Goal: Task Accomplishment & Management: Complete application form

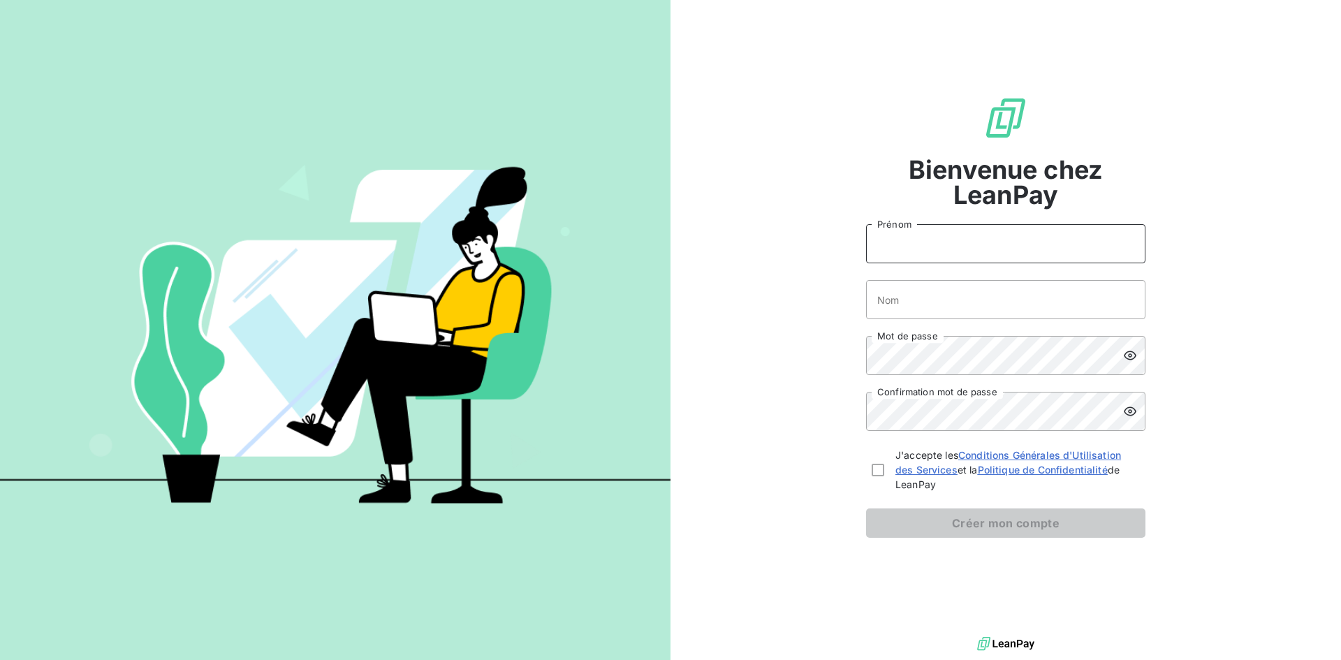
click at [927, 250] on input "Prénom" at bounding box center [1005, 243] width 279 height 39
type input "[PERSON_NAME]"
click at [935, 291] on input "Nom" at bounding box center [1005, 299] width 279 height 39
type input "VITRY"
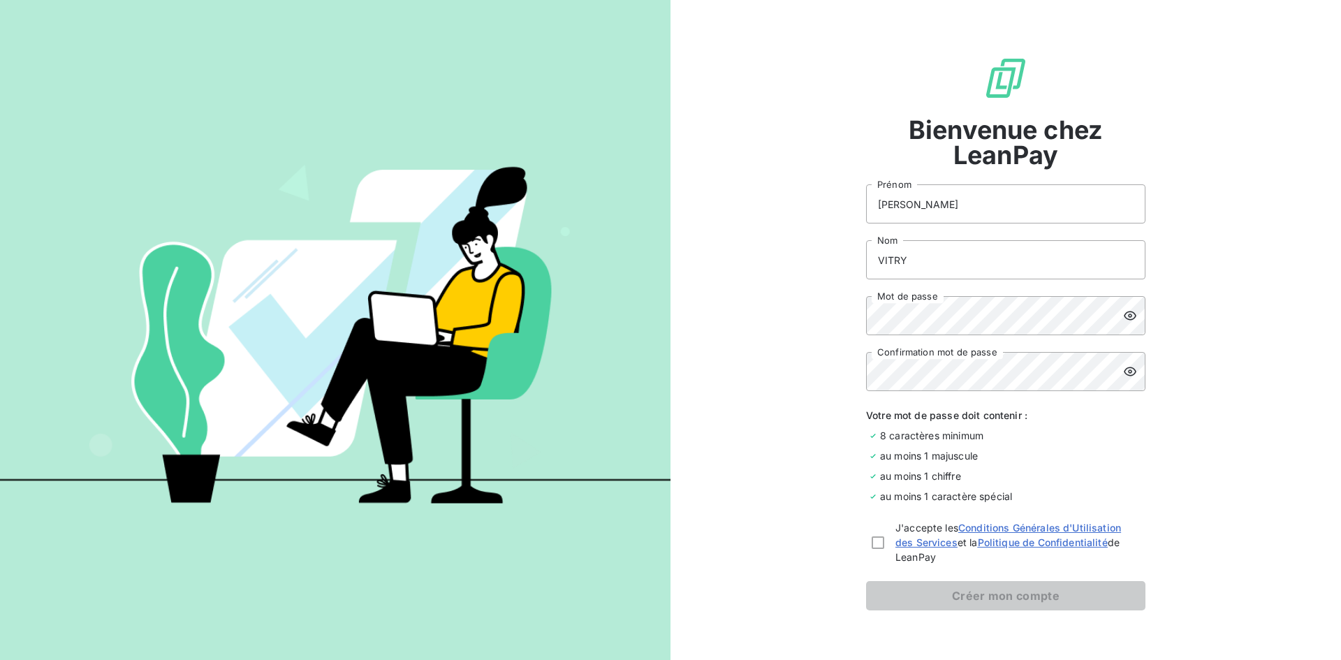
click at [880, 541] on div "J'accepte les Conditions Générales d'Utilisation des Services et la Politique d…" at bounding box center [1005, 542] width 279 height 44
click at [877, 543] on div at bounding box center [878, 542] width 13 height 13
checkbox input "true"
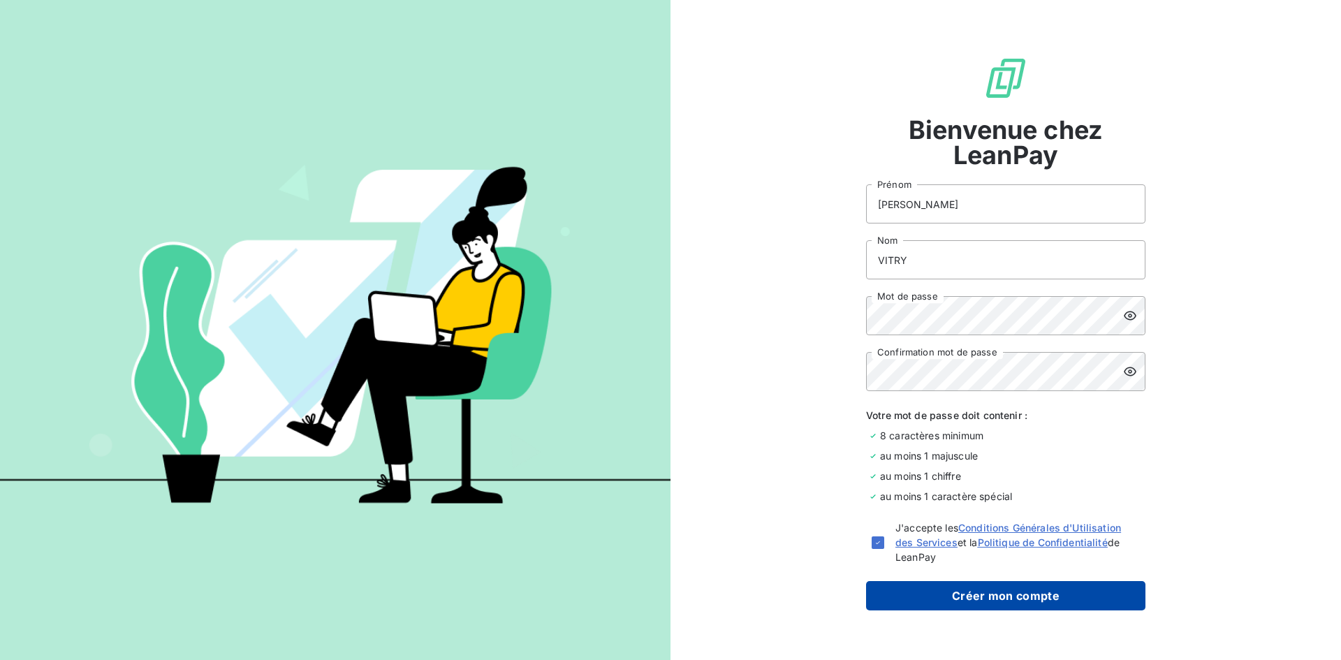
click at [926, 592] on button "Créer mon compte" at bounding box center [1005, 595] width 279 height 29
